Goal: Information Seeking & Learning: Find specific page/section

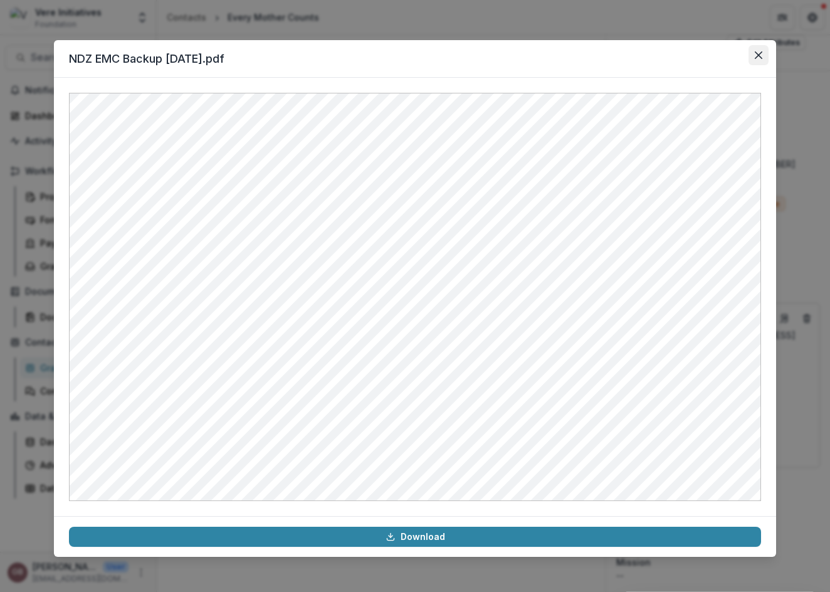
click at [750, 59] on button "Close" at bounding box center [758, 55] width 20 height 20
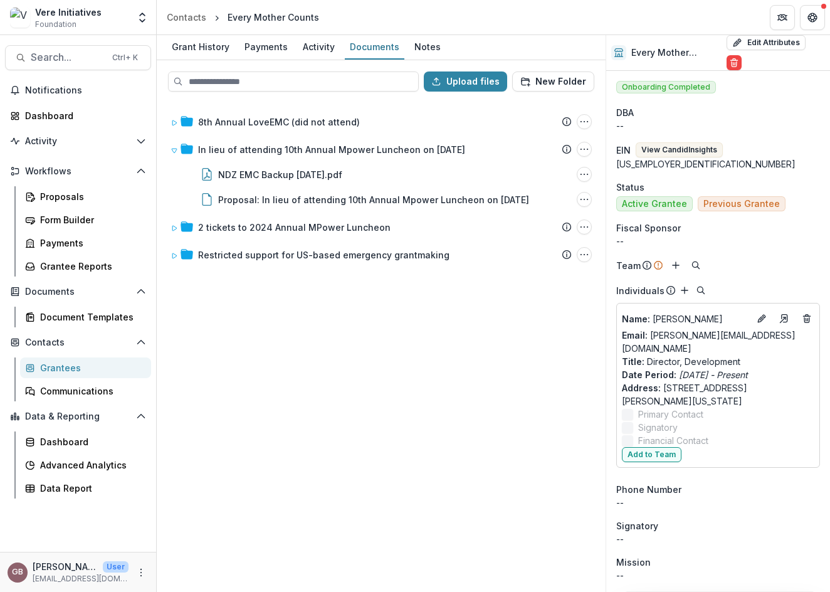
click at [64, 26] on span "Foundation" at bounding box center [55, 24] width 41 height 11
click at [56, 10] on div "Vere Initiatives" at bounding box center [68, 12] width 66 height 13
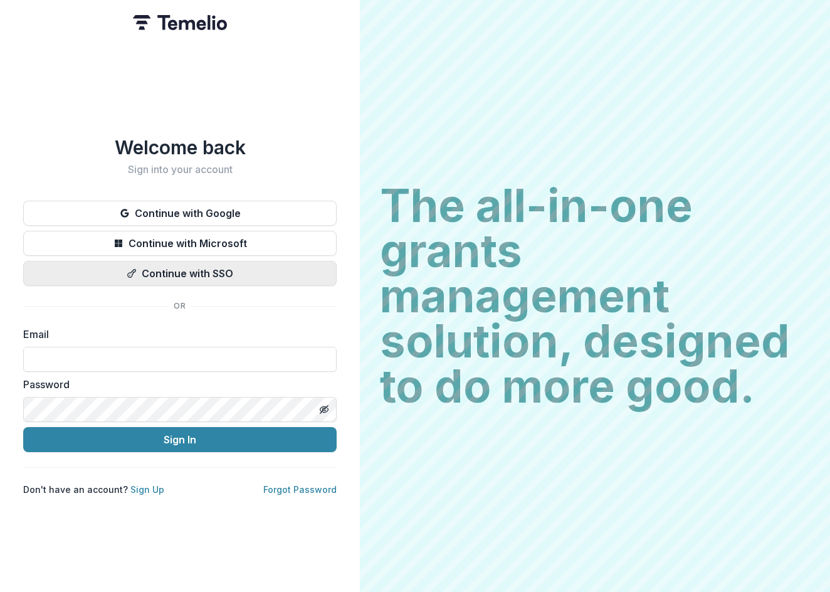
click at [165, 276] on button "Continue with SSO" at bounding box center [179, 273] width 313 height 25
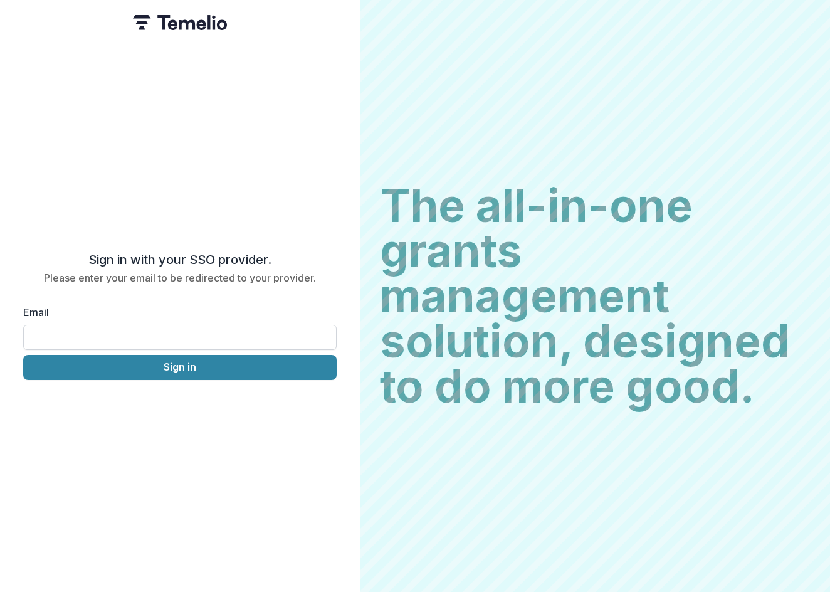
drag, startPoint x: 180, startPoint y: 336, endPoint x: 180, endPoint y: 342, distance: 6.3
click at [180, 336] on input "Email" at bounding box center [179, 337] width 313 height 25
type input "**********"
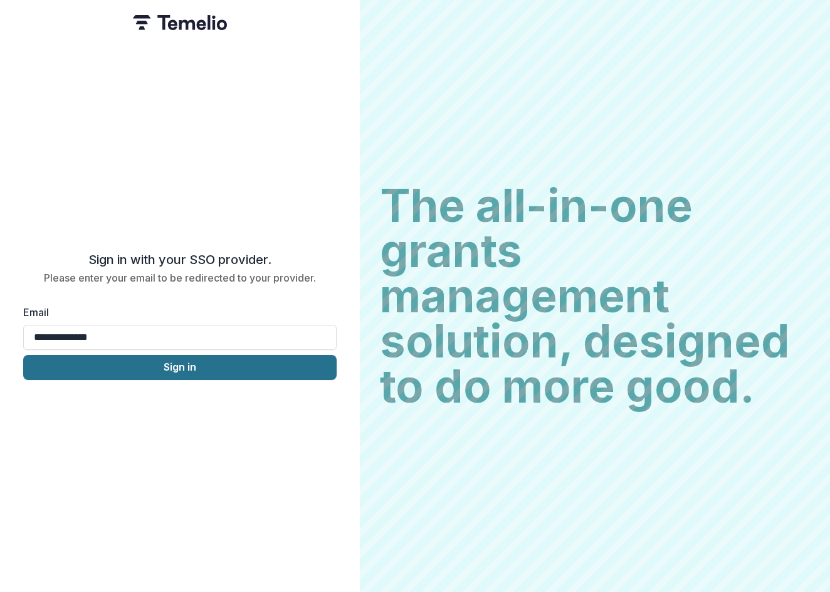
click at [168, 363] on button "Sign in" at bounding box center [179, 367] width 313 height 25
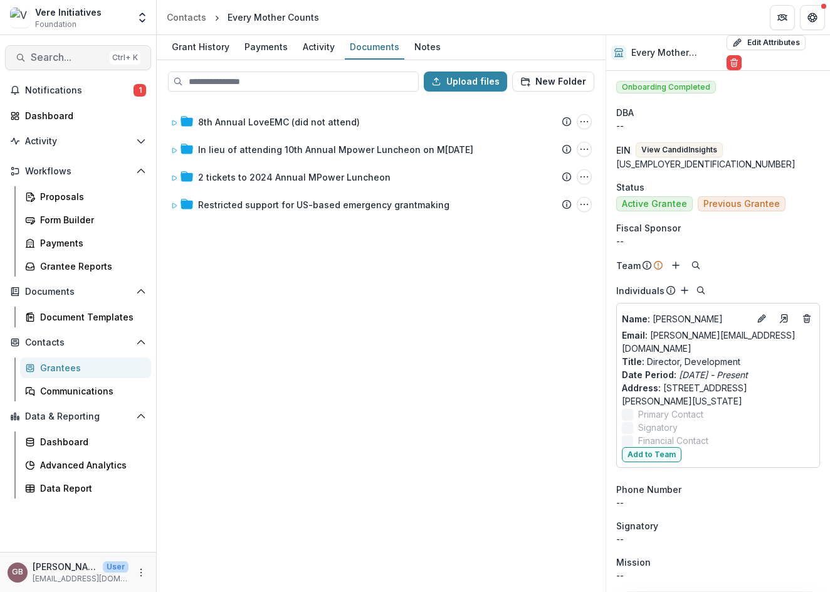
click at [69, 53] on span "Search..." at bounding box center [68, 57] width 74 height 12
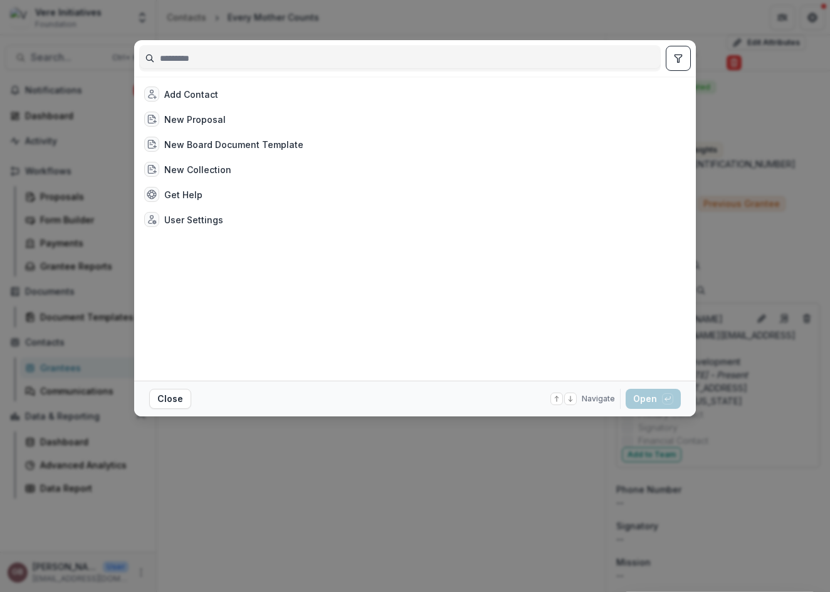
click at [243, 56] on input at bounding box center [400, 58] width 520 height 20
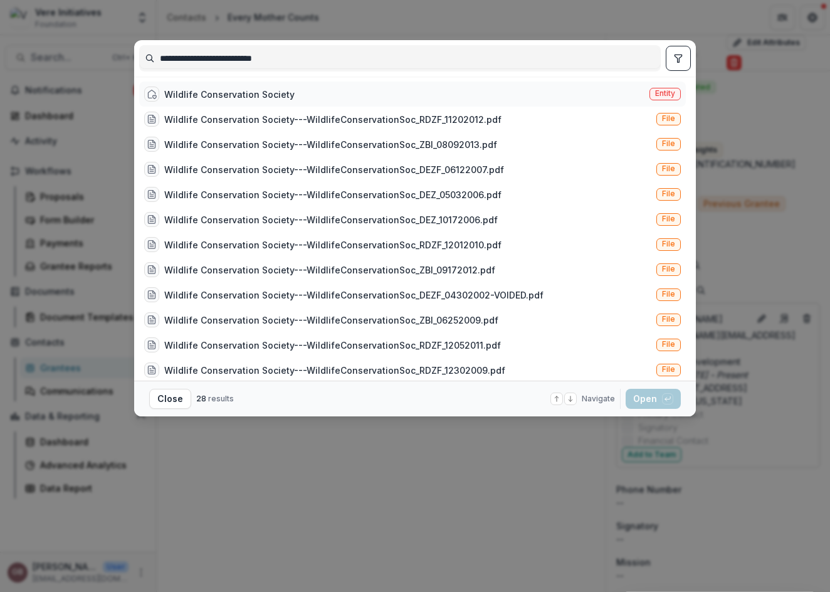
type input "**********"
click at [243, 88] on div "Wildlife Conservation Society" at bounding box center [229, 94] width 130 height 13
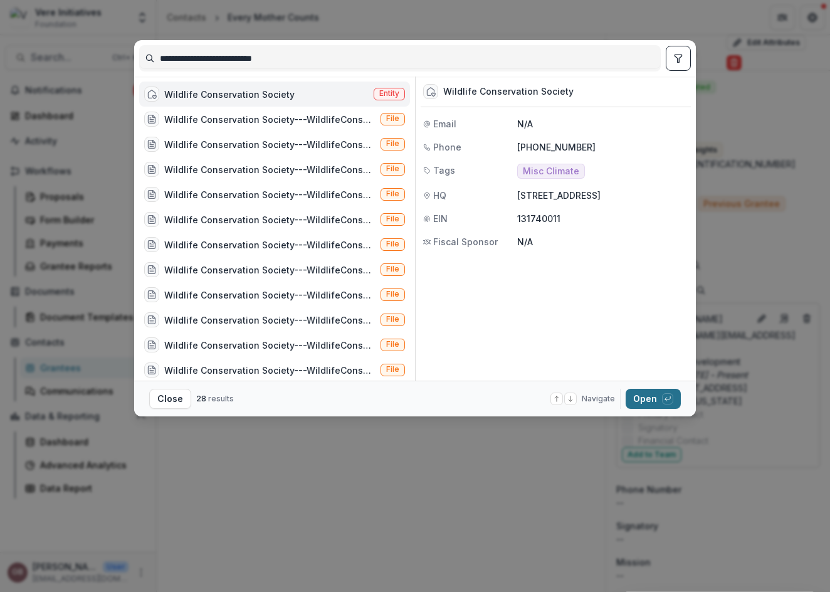
click at [664, 404] on button "Open with enter key" at bounding box center [652, 399] width 55 height 20
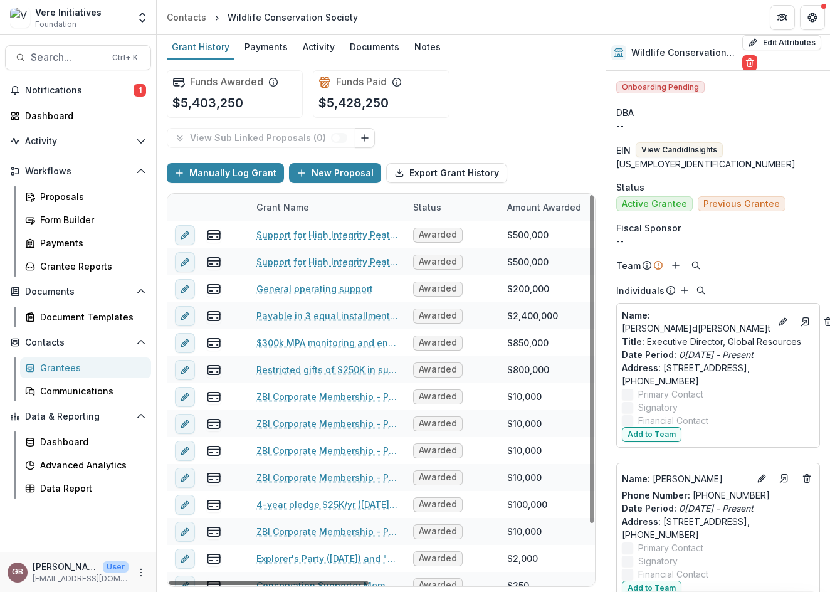
drag, startPoint x: 347, startPoint y: 580, endPoint x: 182, endPoint y: 553, distance: 166.5
click at [182, 581] on div at bounding box center [269, 583] width 200 height 4
click at [568, 82] on div "Funds Awarded $5,403,250 Funds Paid $5,428,250" at bounding box center [381, 94] width 429 height 68
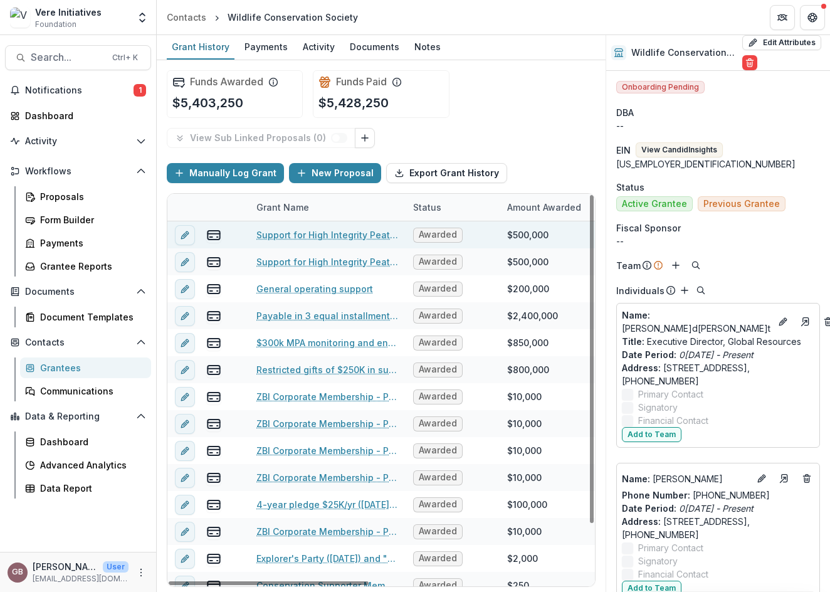
click at [364, 233] on link "Support for High Integrity Peatlands Initiative (payment 2 of 2)" at bounding box center [327, 234] width 142 height 13
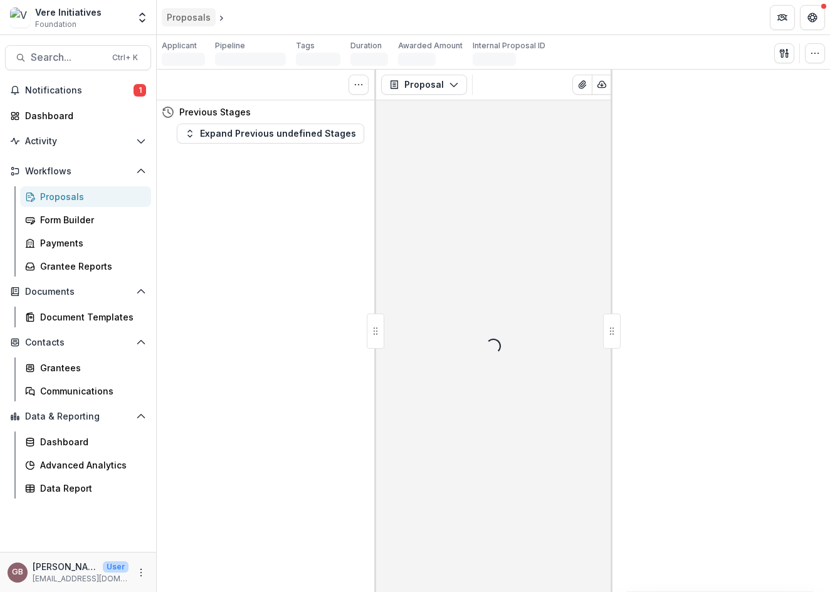
click at [197, 18] on div "Proposals" at bounding box center [189, 17] width 44 height 13
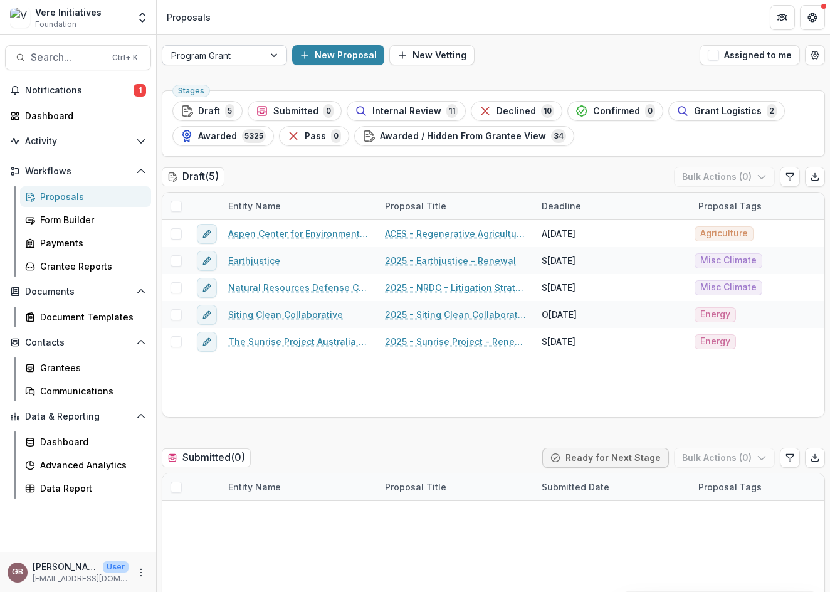
drag, startPoint x: 531, startPoint y: 54, endPoint x: 187, endPoint y: 54, distance: 344.1
click at [531, 54] on div "New Proposal New Vetting" at bounding box center [493, 55] width 402 height 20
click at [91, 57] on span "Search..." at bounding box center [68, 57] width 74 height 12
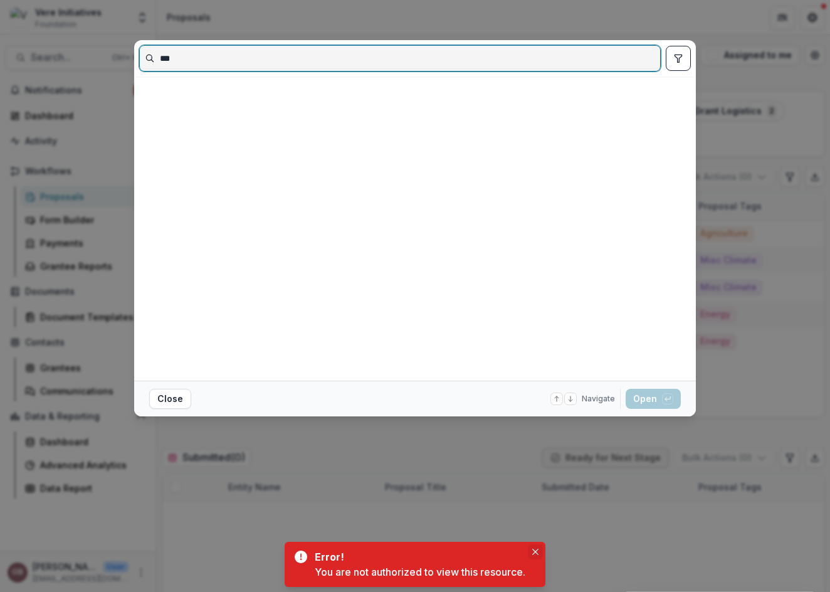
click at [534, 553] on icon "Close" at bounding box center [535, 551] width 6 height 6
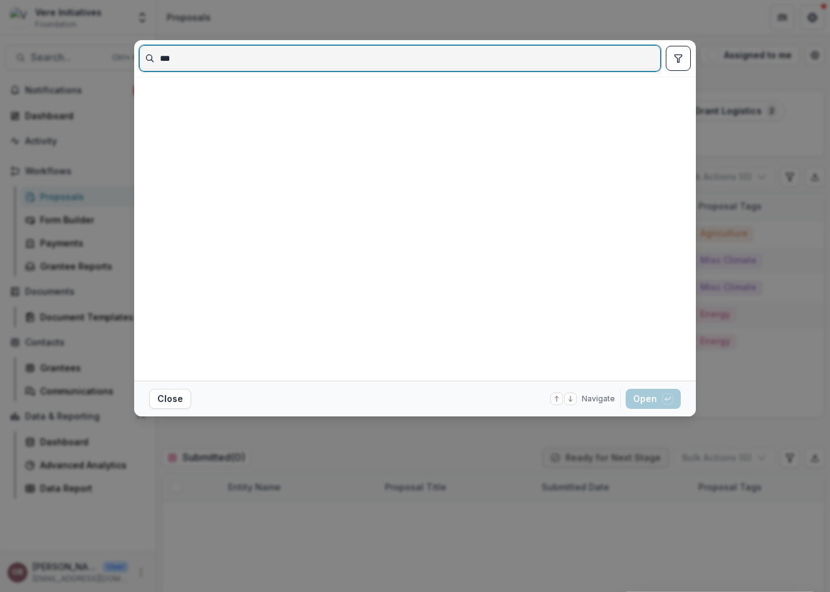
click at [213, 60] on input "***" at bounding box center [400, 58] width 520 height 20
type input "********"
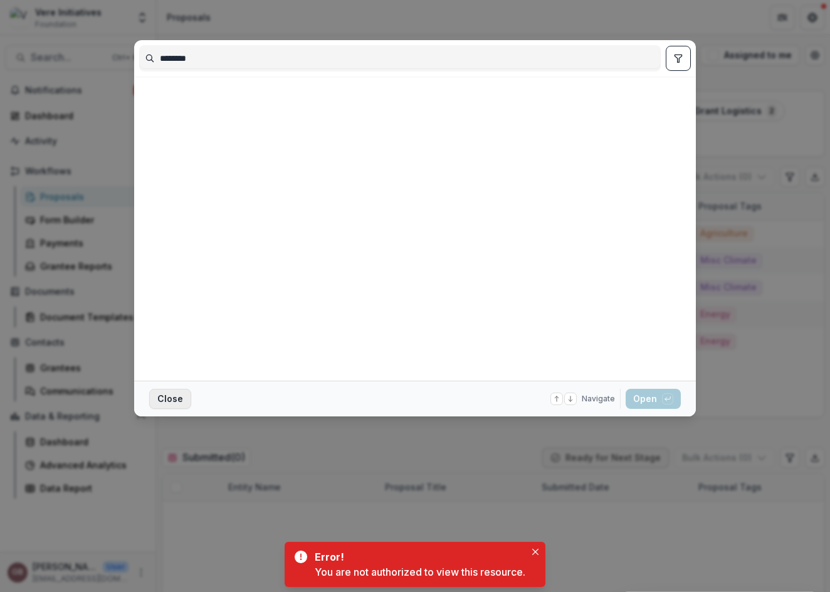
click at [164, 402] on button "Close" at bounding box center [170, 399] width 42 height 20
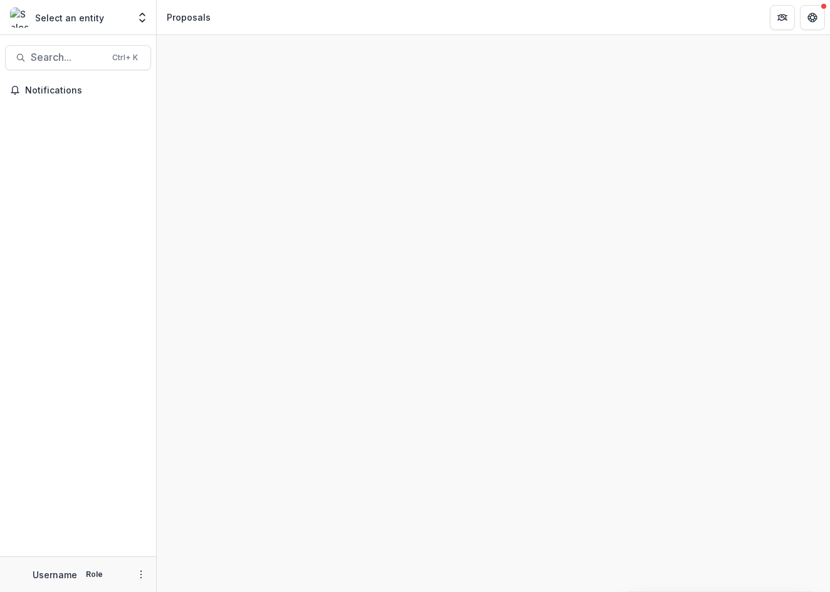
click at [105, 44] on div "Search... Ctrl + K Notifications Username Role" at bounding box center [78, 313] width 157 height 557
click at [64, 56] on span "Search..." at bounding box center [68, 57] width 74 height 12
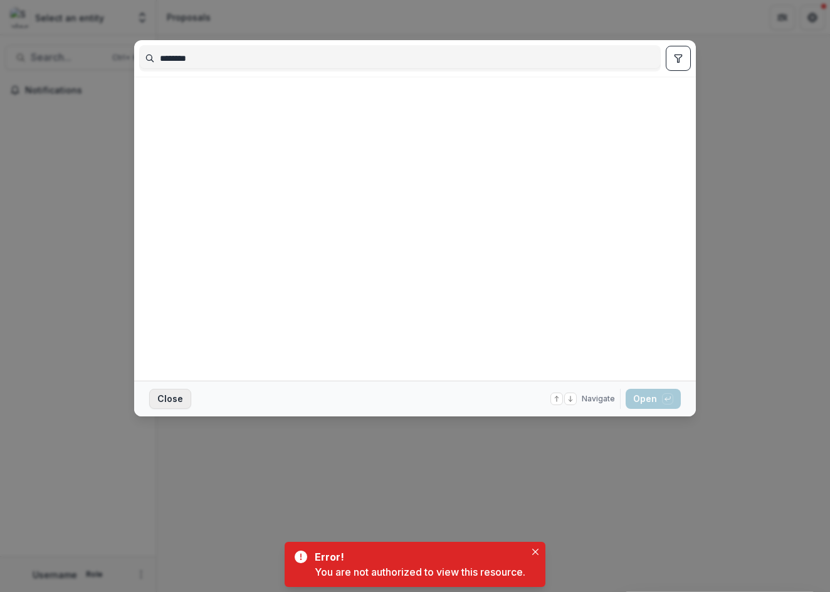
type input "********"
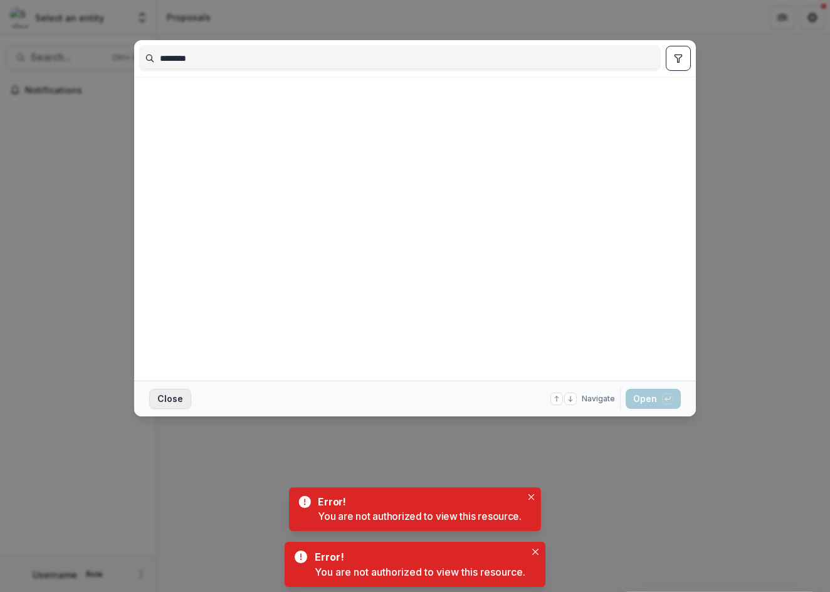
click at [162, 400] on button "Close" at bounding box center [170, 399] width 42 height 20
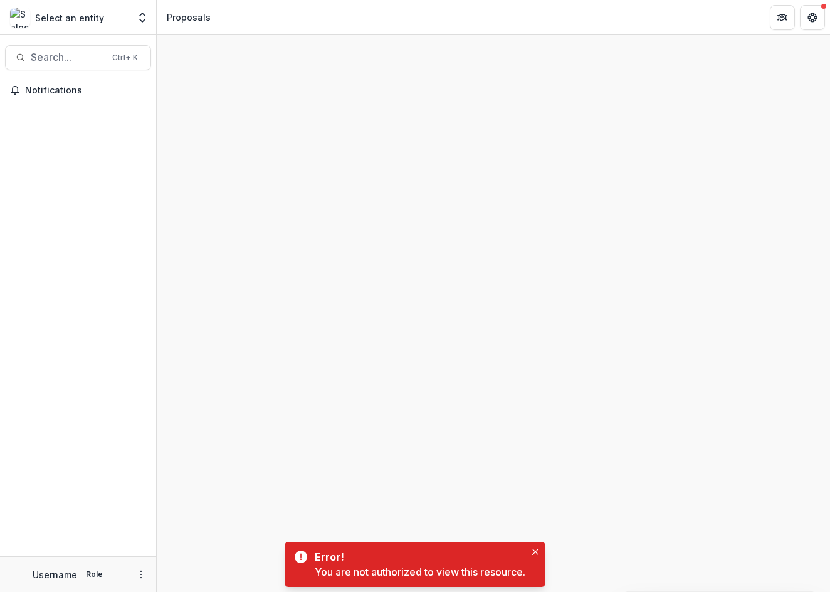
click at [90, 568] on p "Role" at bounding box center [94, 573] width 24 height 11
click at [130, 580] on div "Username Role" at bounding box center [78, 574] width 141 height 20
click at [138, 579] on button "More" at bounding box center [140, 574] width 15 height 15
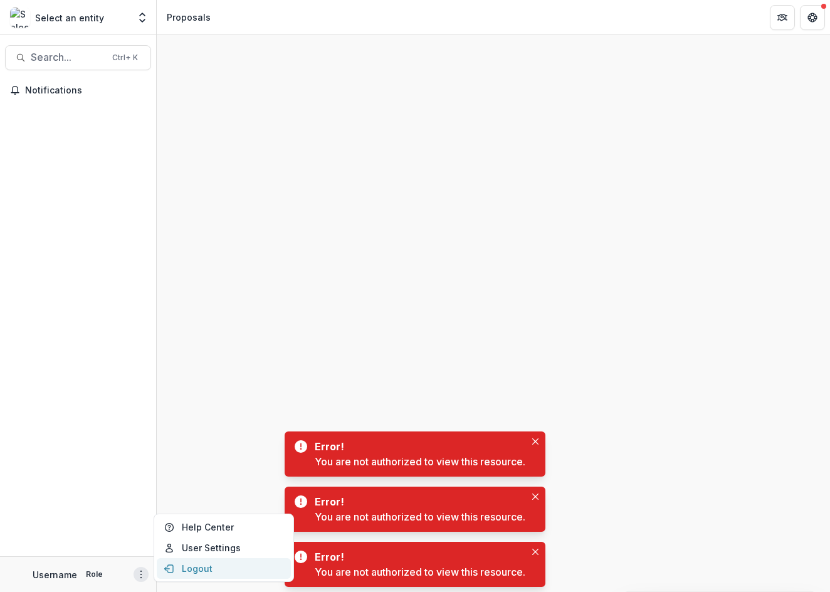
click at [200, 569] on button "Logout" at bounding box center [224, 568] width 134 height 21
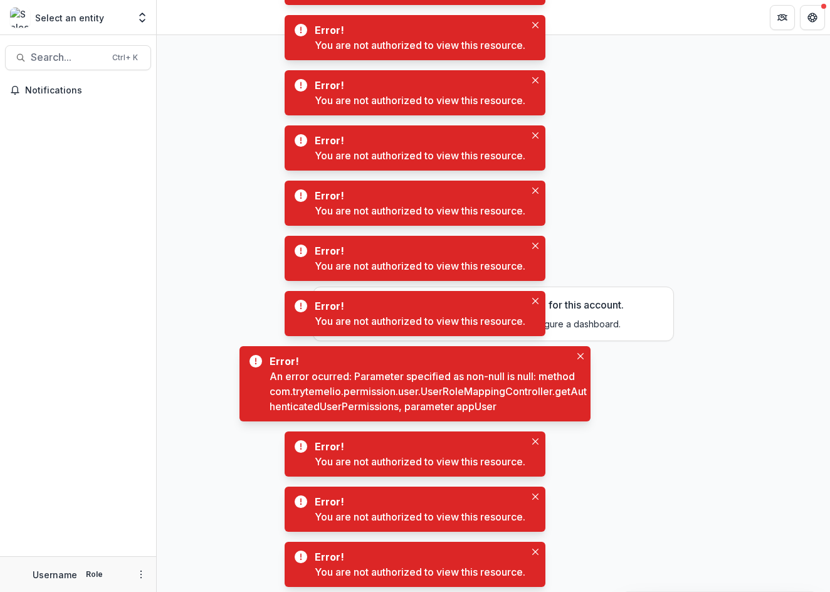
click at [65, 577] on p "Username" at bounding box center [55, 574] width 44 height 13
click at [29, 564] on div "Username Role" at bounding box center [68, 574] width 121 height 20
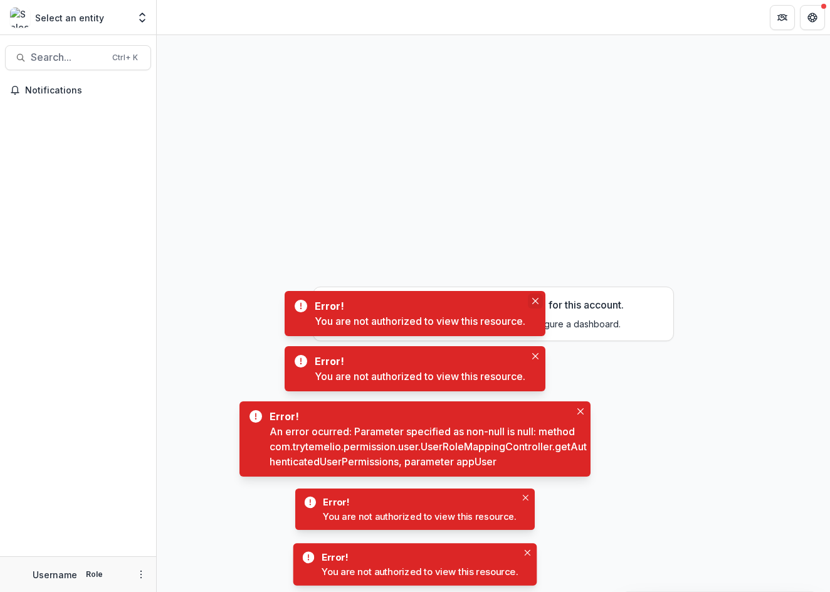
click at [536, 301] on icon "Close" at bounding box center [535, 301] width 6 height 6
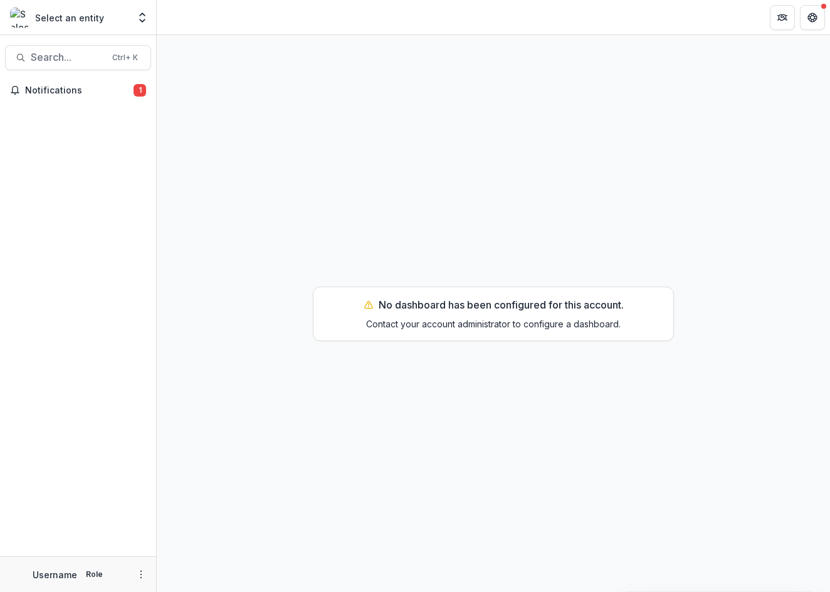
click at [522, 340] on div "No dashboard has been configured for this account. Contact your account adminis…" at bounding box center [493, 313] width 361 height 55
click at [523, 325] on p "Contact your account administrator to configure a dashboard." at bounding box center [493, 323] width 254 height 13
drag, startPoint x: 75, startPoint y: 105, endPoint x: 75, endPoint y: 70, distance: 34.5
click at [75, 98] on div "Notifications 1" at bounding box center [78, 318] width 156 height 476
click at [70, 85] on span "Notifications" at bounding box center [79, 90] width 108 height 11
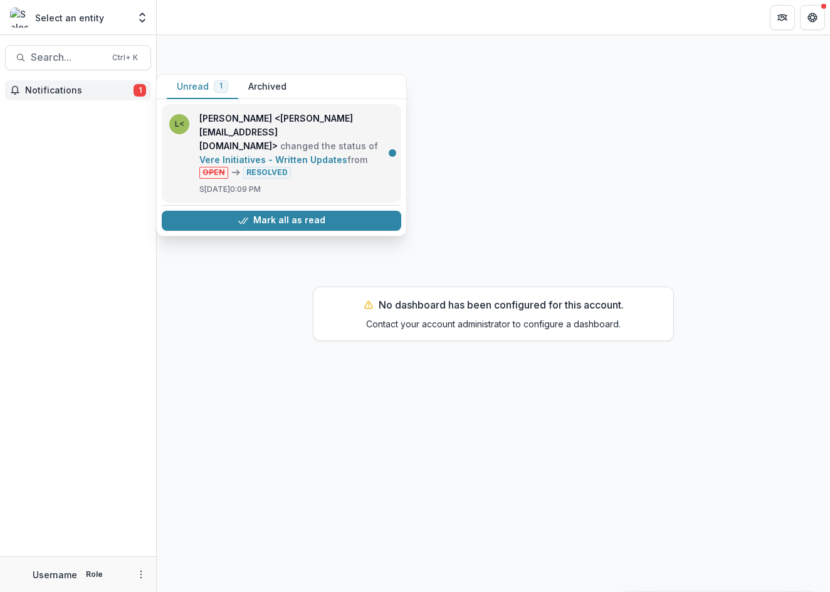
click at [338, 154] on link "Vere Initiatives - Written Updates" at bounding box center [273, 159] width 148 height 11
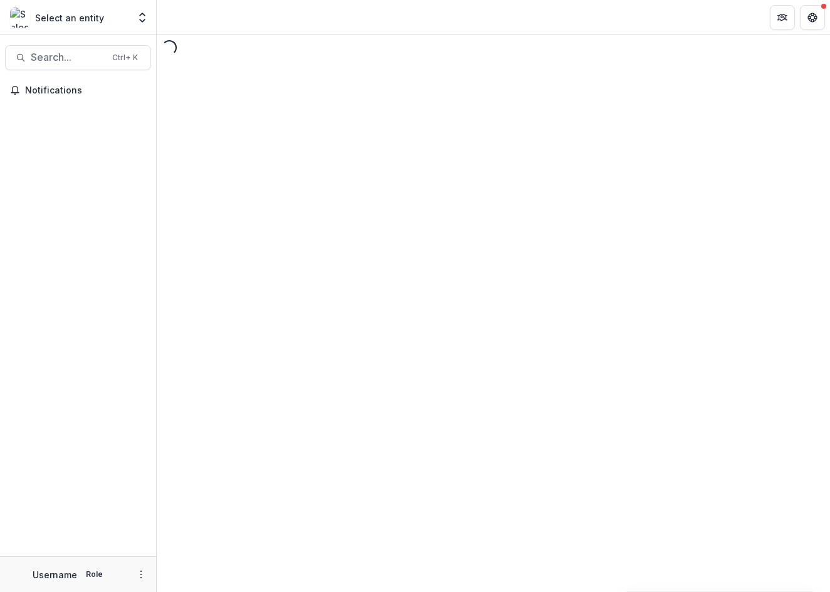
select select "********"
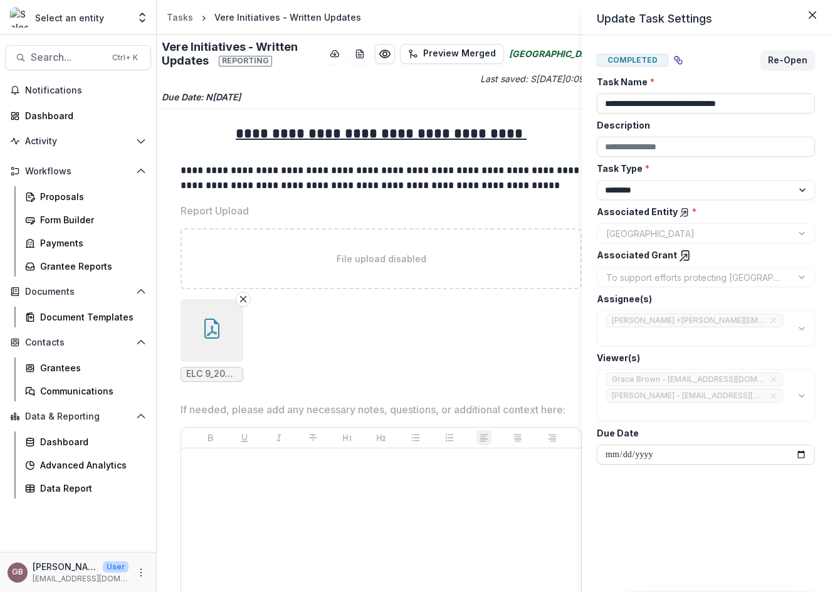
click at [46, 64] on div "**********" at bounding box center [415, 296] width 830 height 592
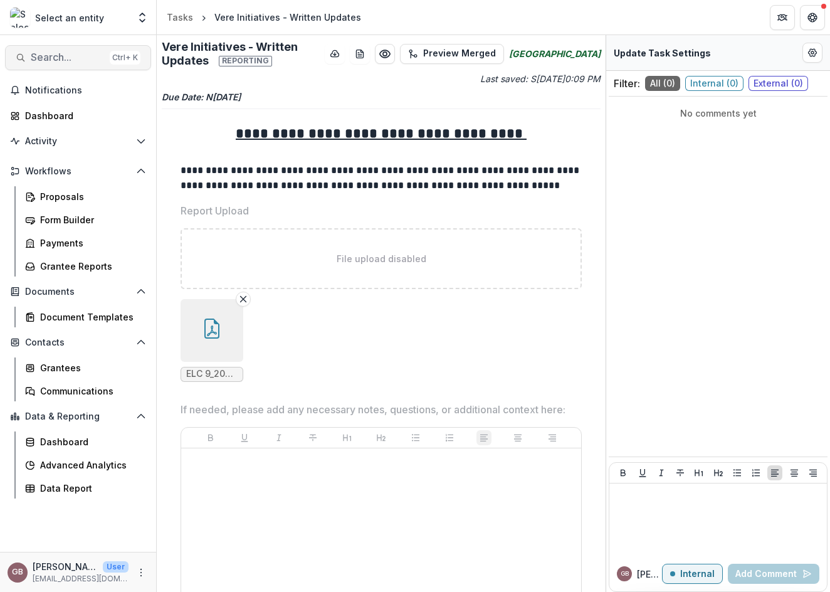
click at [41, 55] on span "Search..." at bounding box center [68, 57] width 74 height 12
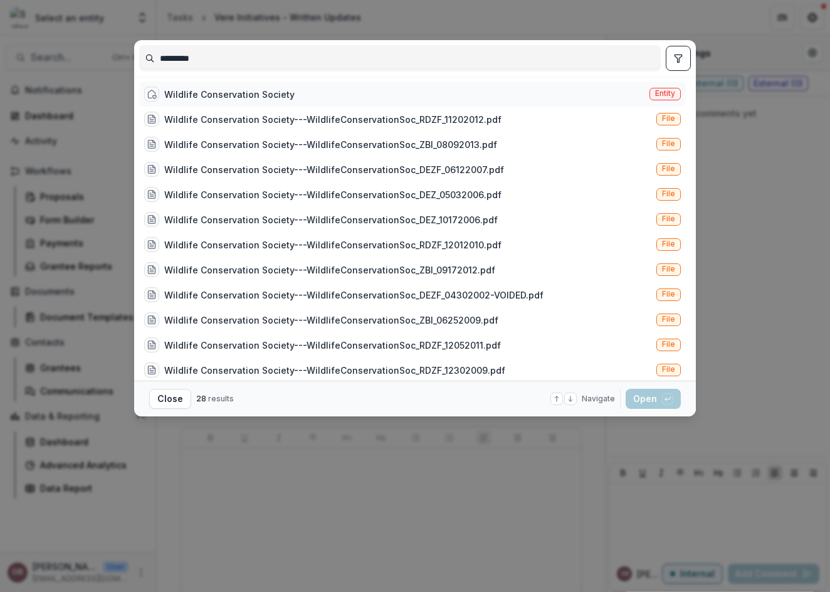
type input "********"
click at [236, 97] on div "Wildlife Conservation Society" at bounding box center [229, 94] width 130 height 13
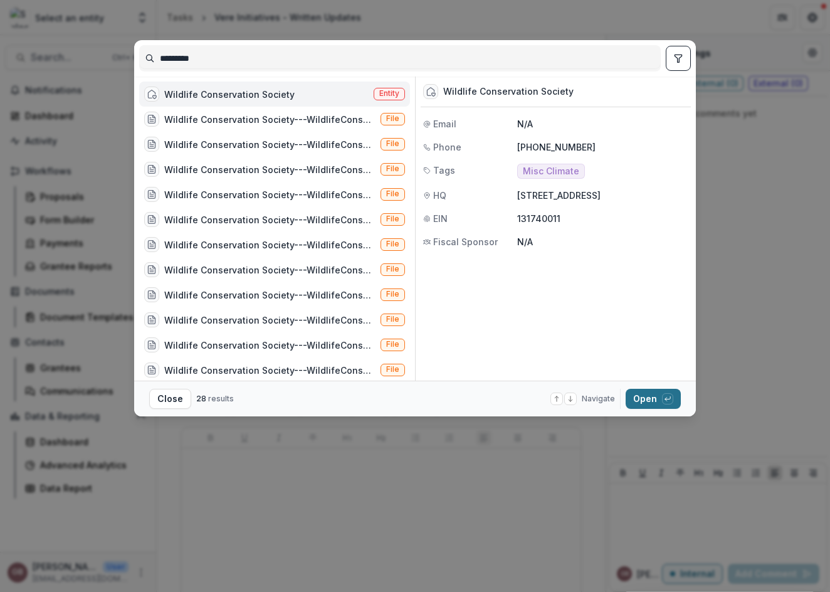
click at [679, 394] on button "Open with enter key" at bounding box center [652, 399] width 55 height 20
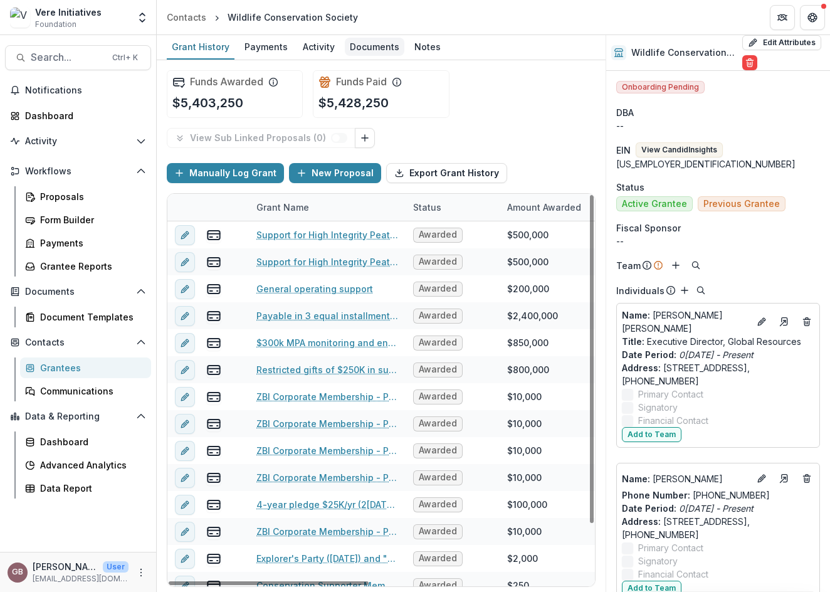
click at [372, 37] on link "Documents" at bounding box center [375, 47] width 60 height 24
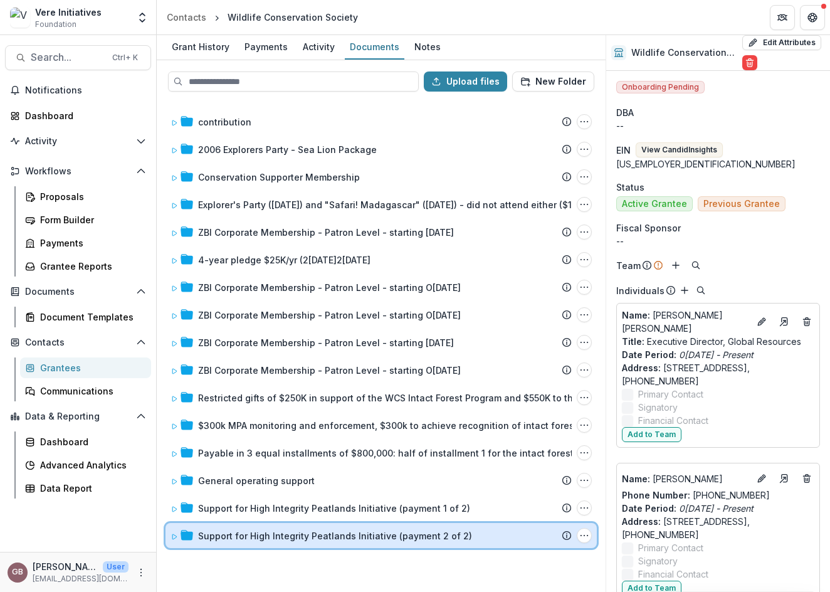
click at [339, 542] on div "Support for High Integrity Peatlands Initiative (payment 2 of 2) Submission Tem…" at bounding box center [380, 535] width 431 height 25
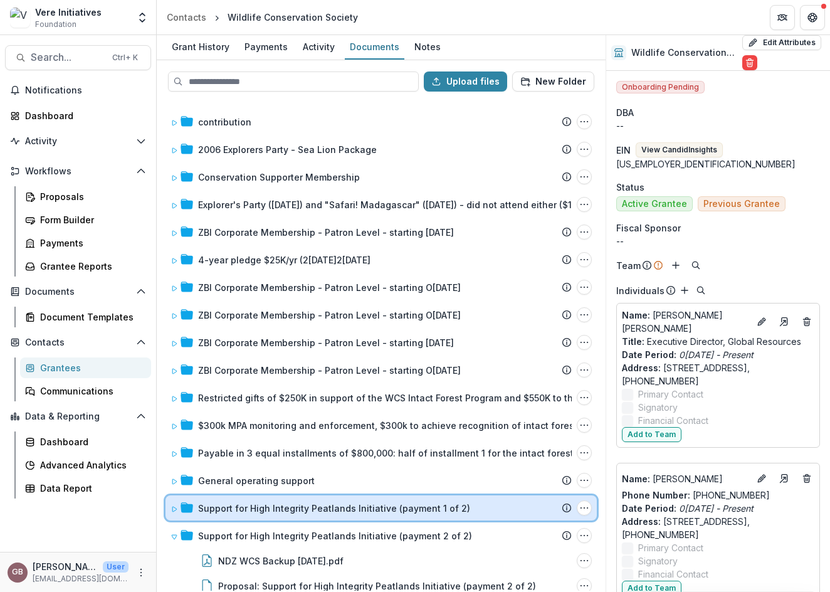
click at [328, 519] on div "Support for High Integrity Peatlands Initiative (payment 1 of 2) Submission Tem…" at bounding box center [380, 507] width 431 height 25
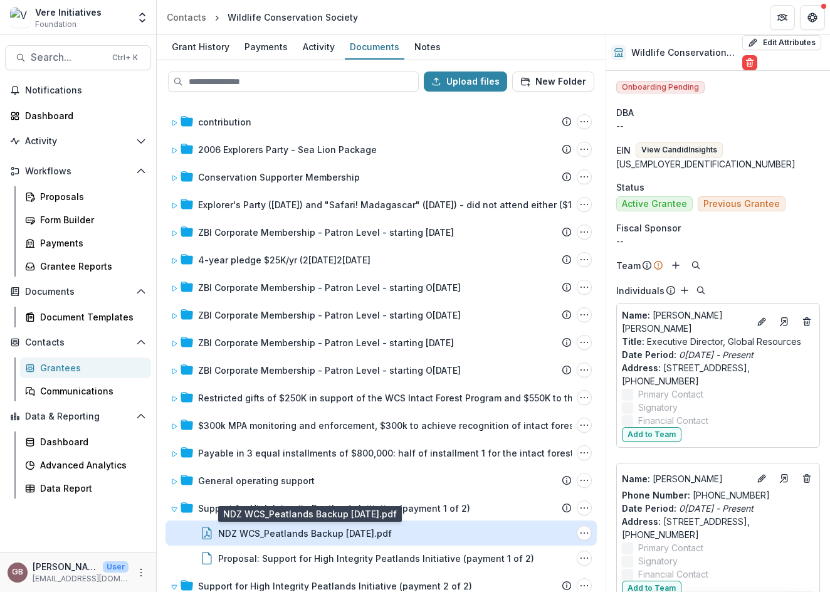
click at [300, 535] on div "NDZ WCS_Peatlands Backup [DATE].pdf" at bounding box center [305, 532] width 174 height 13
